Goal: Task Accomplishment & Management: Use online tool/utility

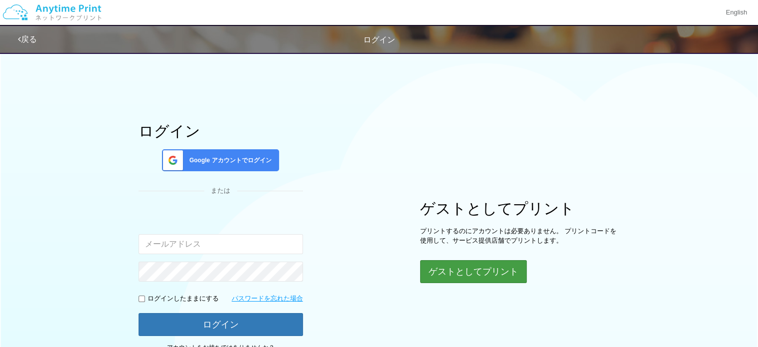
type input "[EMAIL_ADDRESS][DOMAIN_NAME]"
click at [474, 269] on button "ゲストとしてプリント" at bounding box center [473, 271] width 106 height 22
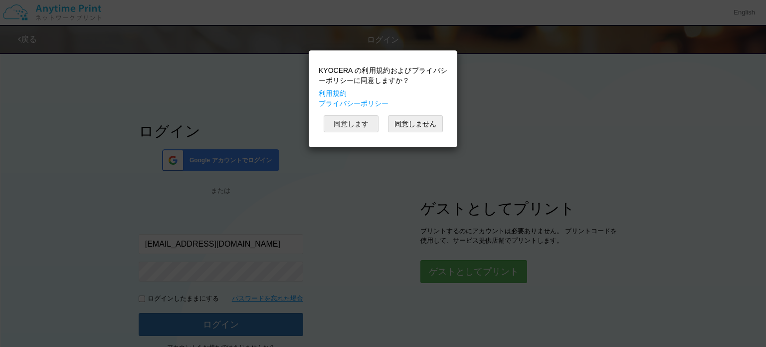
click at [354, 126] on button "同意します" at bounding box center [351, 123] width 55 height 17
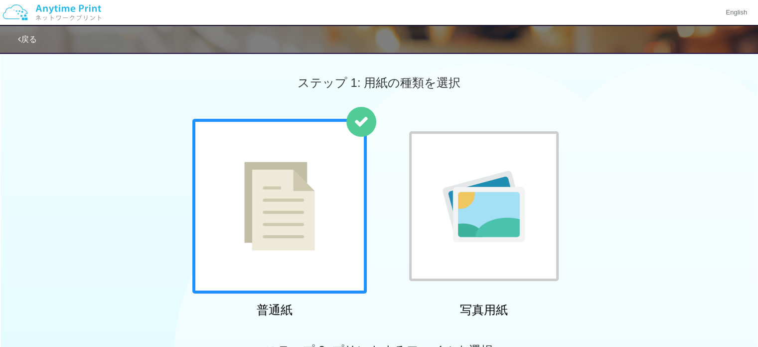
click at [316, 214] on div at bounding box center [279, 206] width 175 height 175
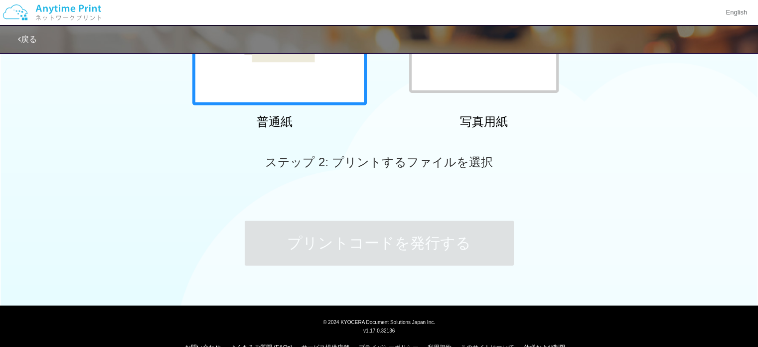
scroll to position [196, 0]
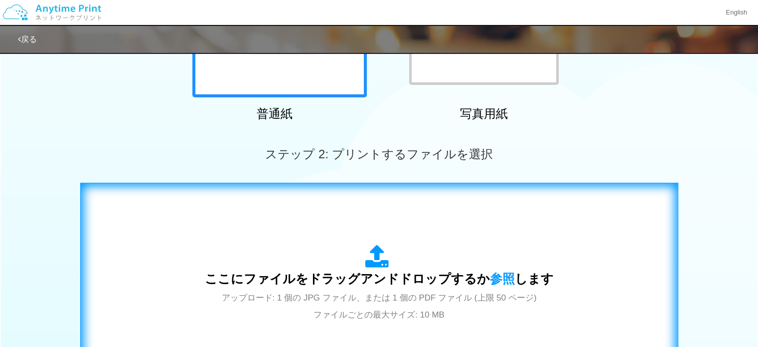
click at [349, 282] on span "ここにファイルをドラッグアンドドロップするか 参照 します" at bounding box center [379, 278] width 349 height 14
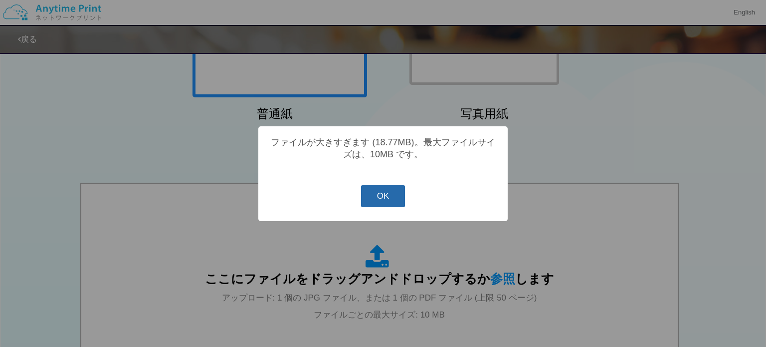
click at [385, 200] on button "OK" at bounding box center [383, 196] width 44 height 22
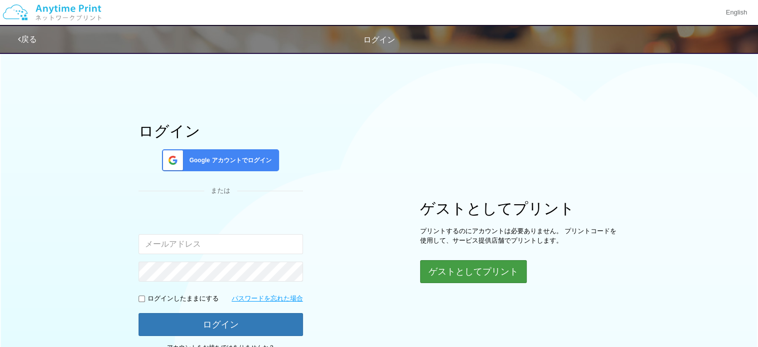
type input "[EMAIL_ADDRESS][DOMAIN_NAME]"
click at [473, 277] on button "ゲストとしてプリント" at bounding box center [473, 271] width 106 height 22
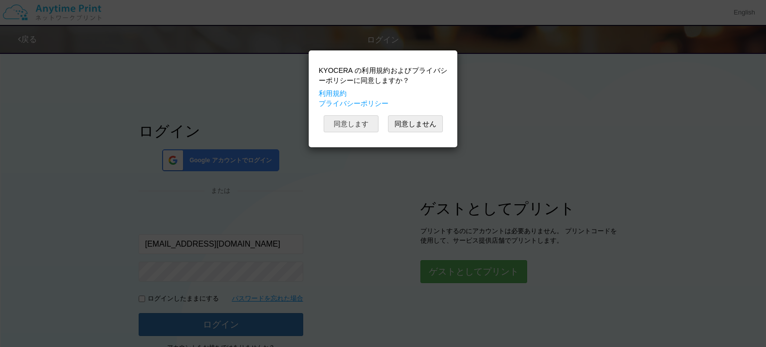
click at [343, 121] on button "同意します" at bounding box center [351, 123] width 55 height 17
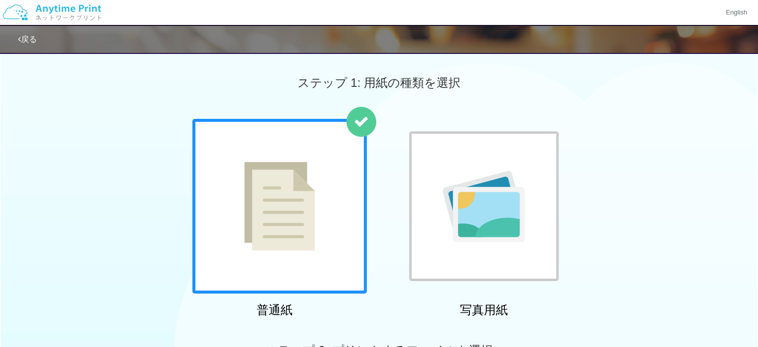
click at [296, 227] on img at bounding box center [279, 206] width 71 height 89
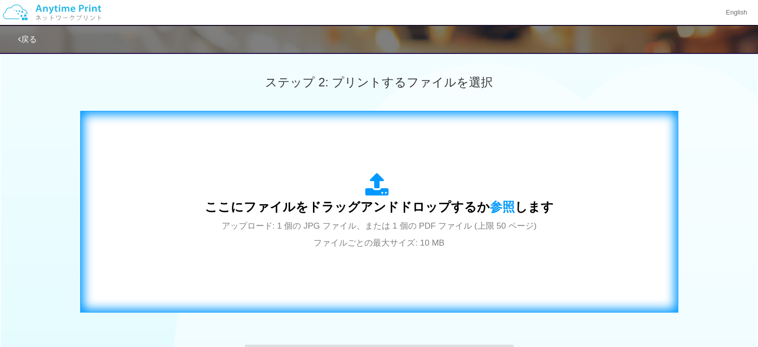
scroll to position [269, 0]
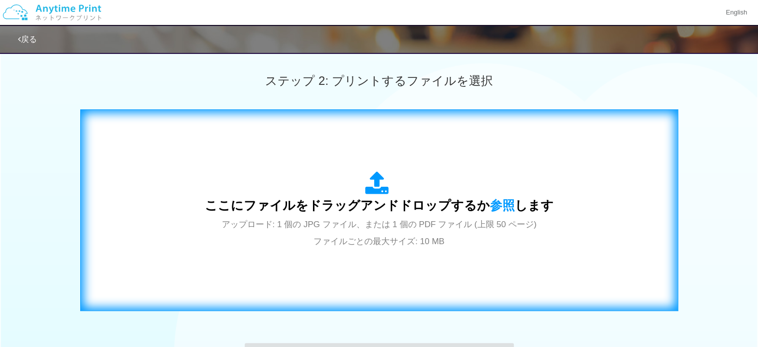
click at [402, 229] on span "アップロード: 1 個の JPG ファイル、または 1 個の PDF ファイル (上限 50 ページ) ファイルごとの最大サイズ: 10 MB" at bounding box center [379, 232] width 315 height 26
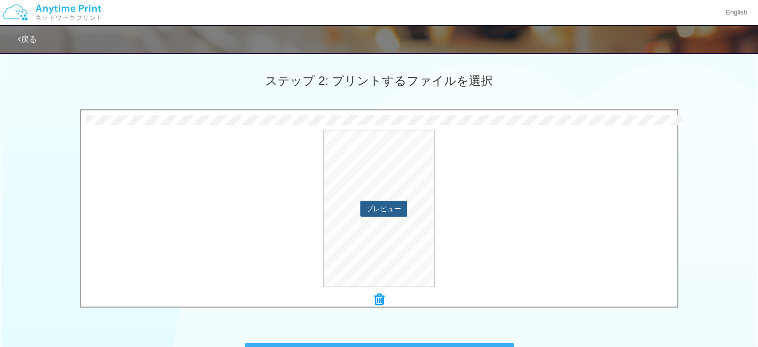
click at [373, 209] on button "プレビュー" at bounding box center [384, 208] width 47 height 16
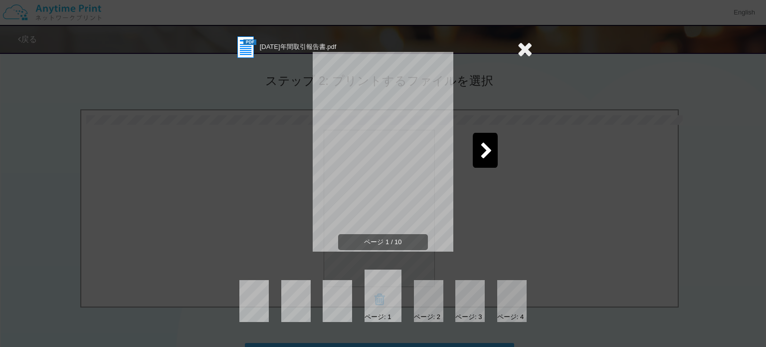
click at [529, 47] on icon at bounding box center [524, 49] width 15 height 20
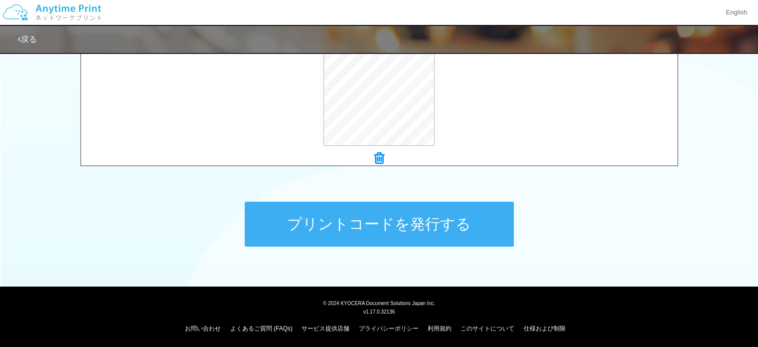
scroll to position [411, 0]
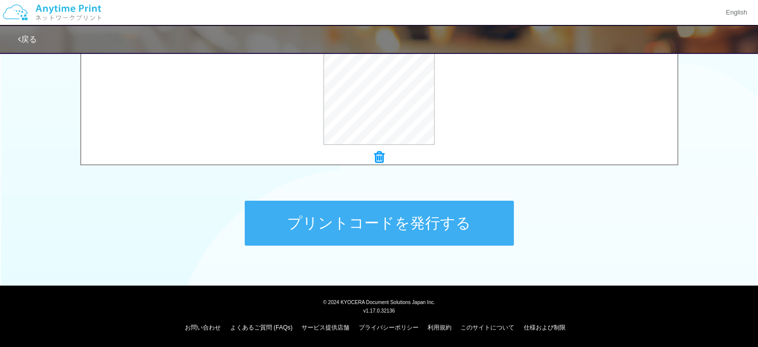
click at [416, 222] on button "プリントコードを発行する" at bounding box center [379, 222] width 269 height 45
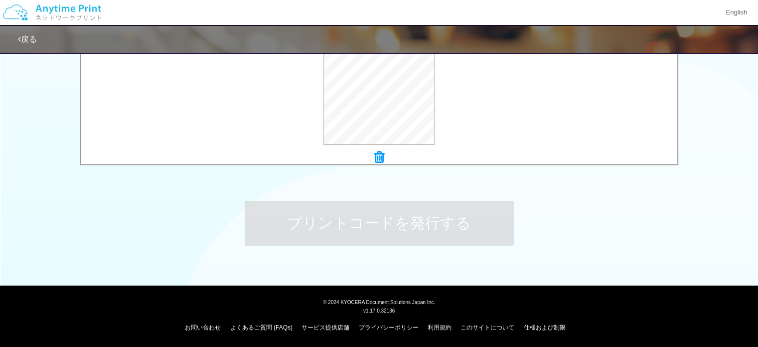
scroll to position [0, 0]
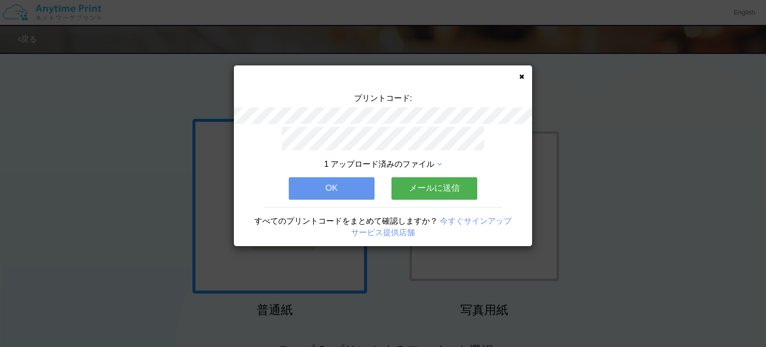
click at [522, 75] on icon at bounding box center [521, 76] width 5 height 6
